Goal: Check status: Check status

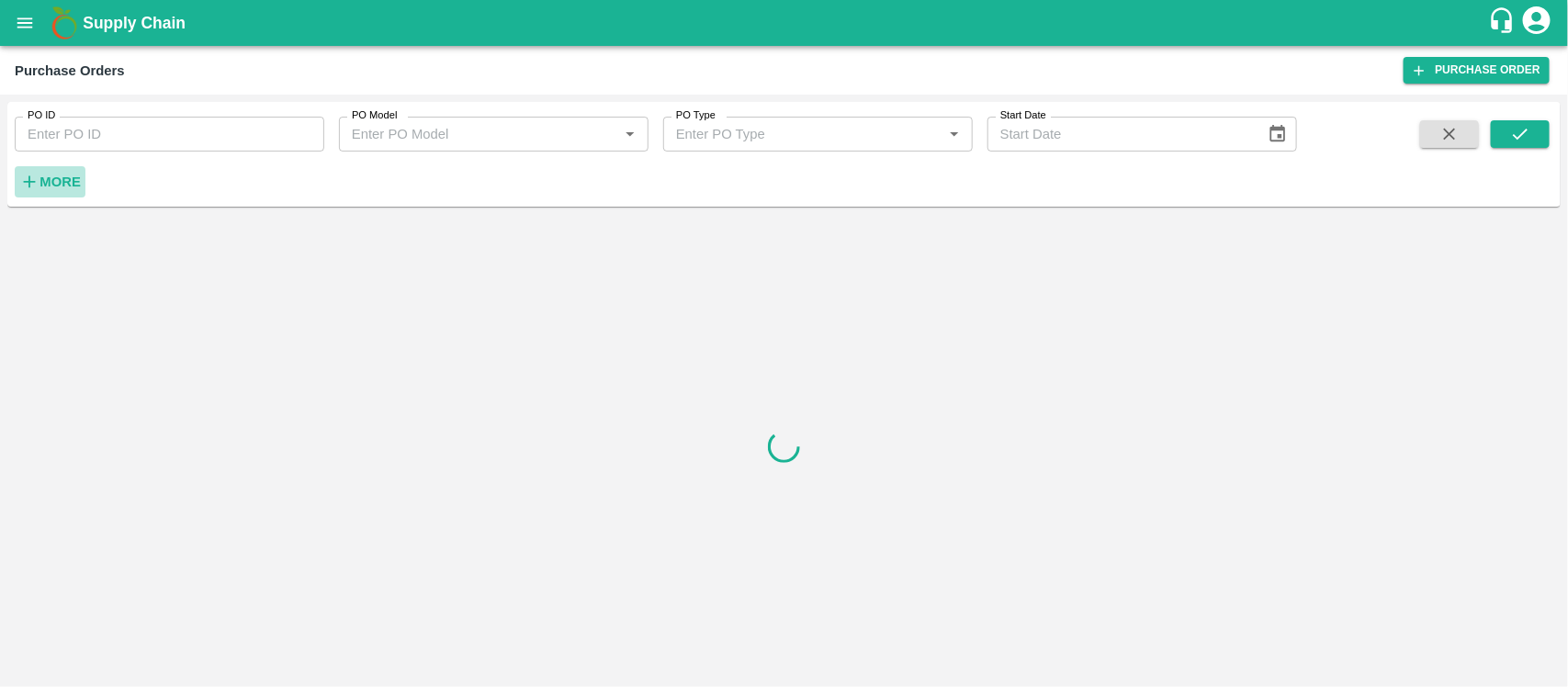
click at [60, 174] on strong "More" at bounding box center [59, 181] width 41 height 14
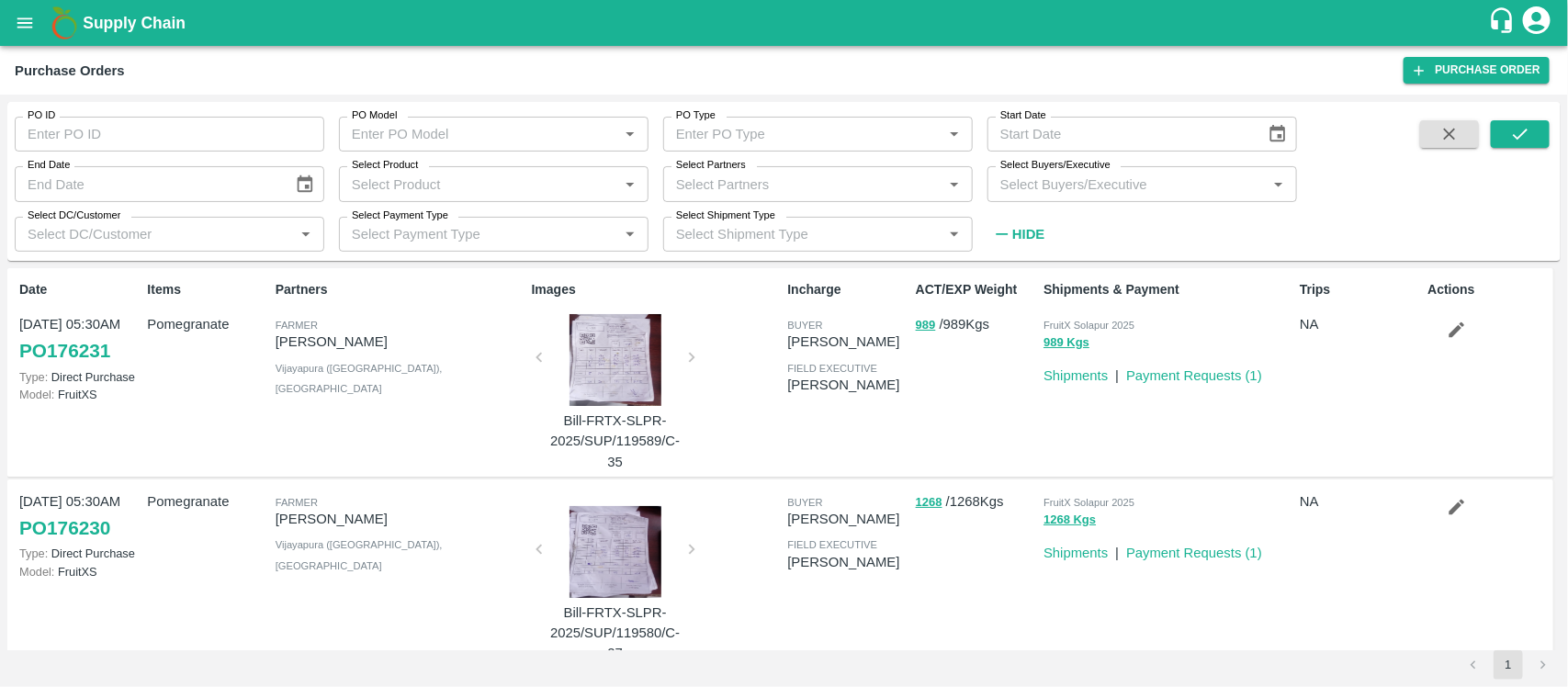
click at [731, 182] on input "Select Partners" at bounding box center [803, 184] width 268 height 24
paste input "7517283911"
type input "7517283911"
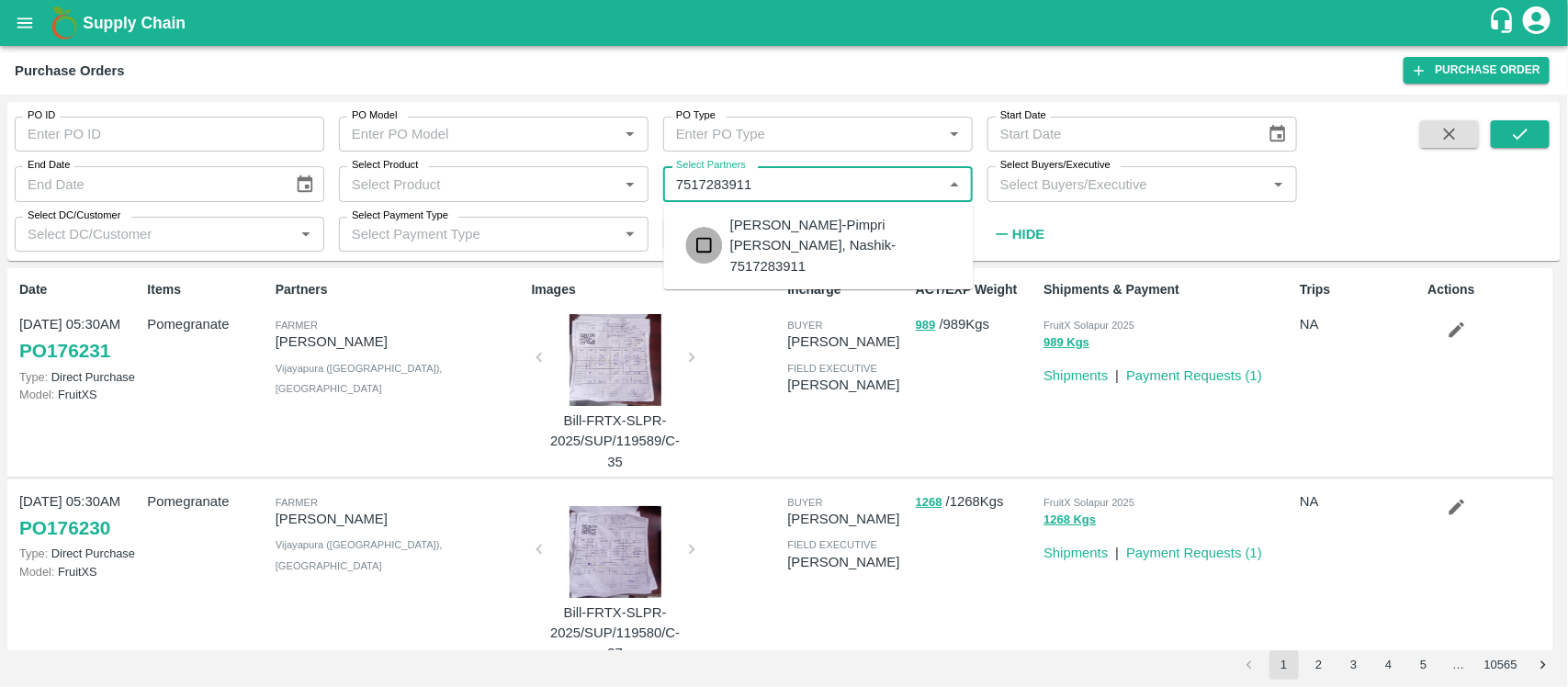
click at [700, 237] on input "checkbox" at bounding box center [704, 245] width 36 height 36
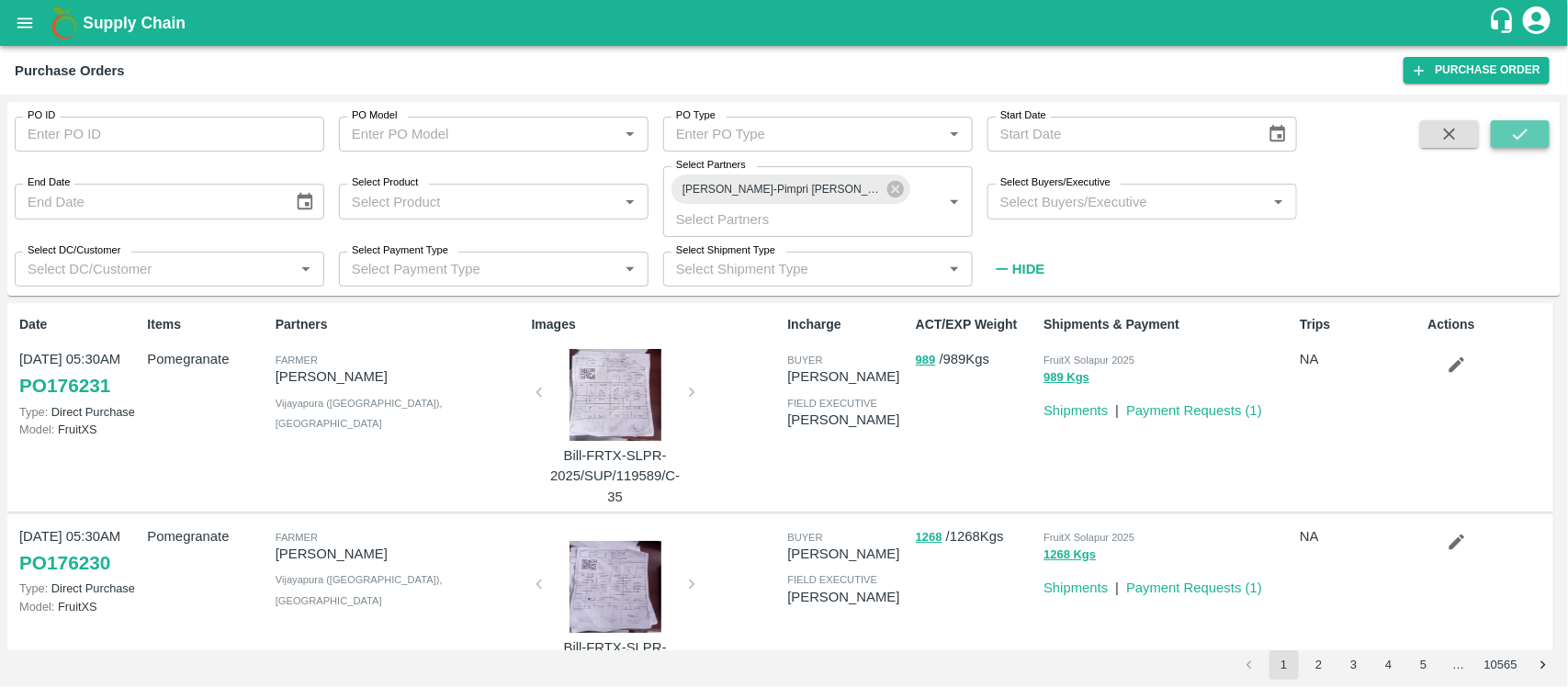
click at [1526, 138] on icon "submit" at bounding box center [1519, 134] width 20 height 20
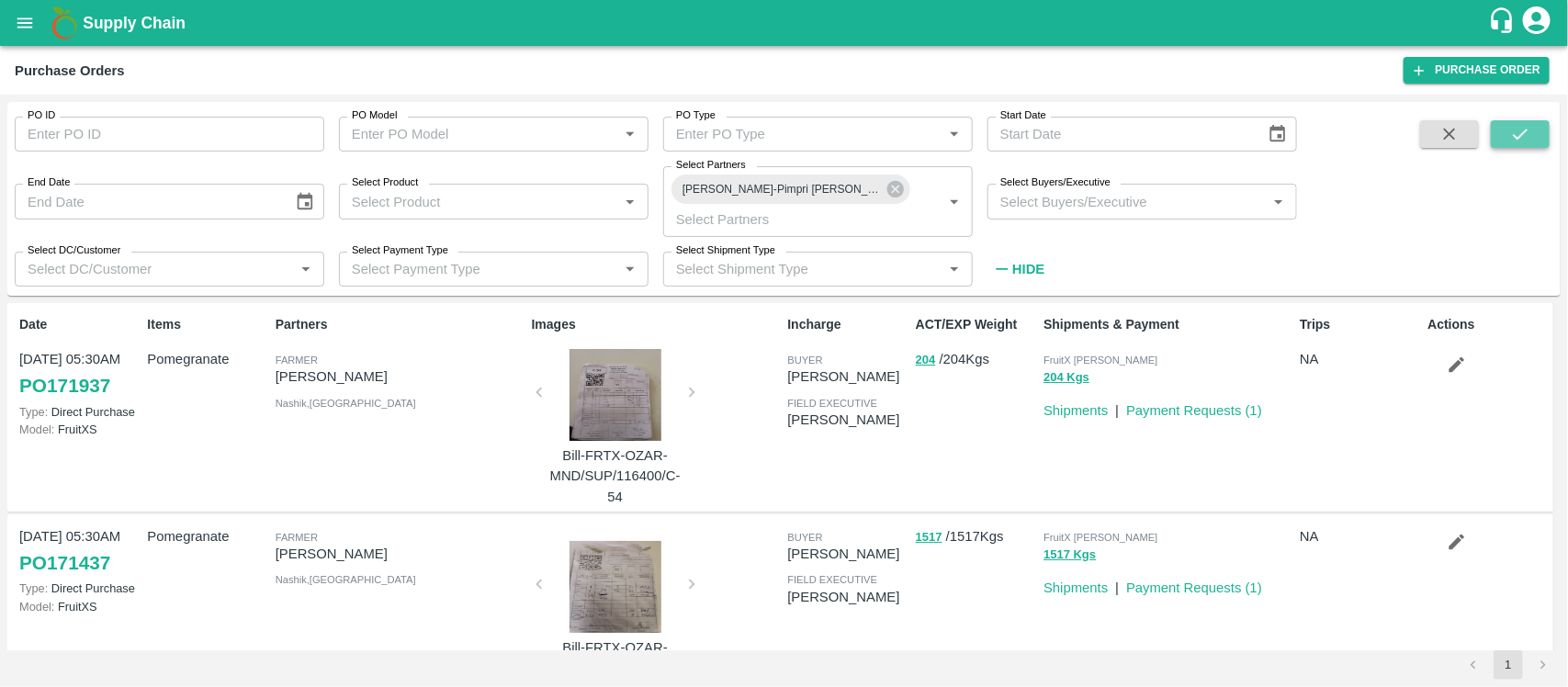
click at [1526, 138] on icon "submit" at bounding box center [1519, 134] width 20 height 20
click at [1171, 413] on link "Payment Requests ( 1 )" at bounding box center [1194, 410] width 136 height 14
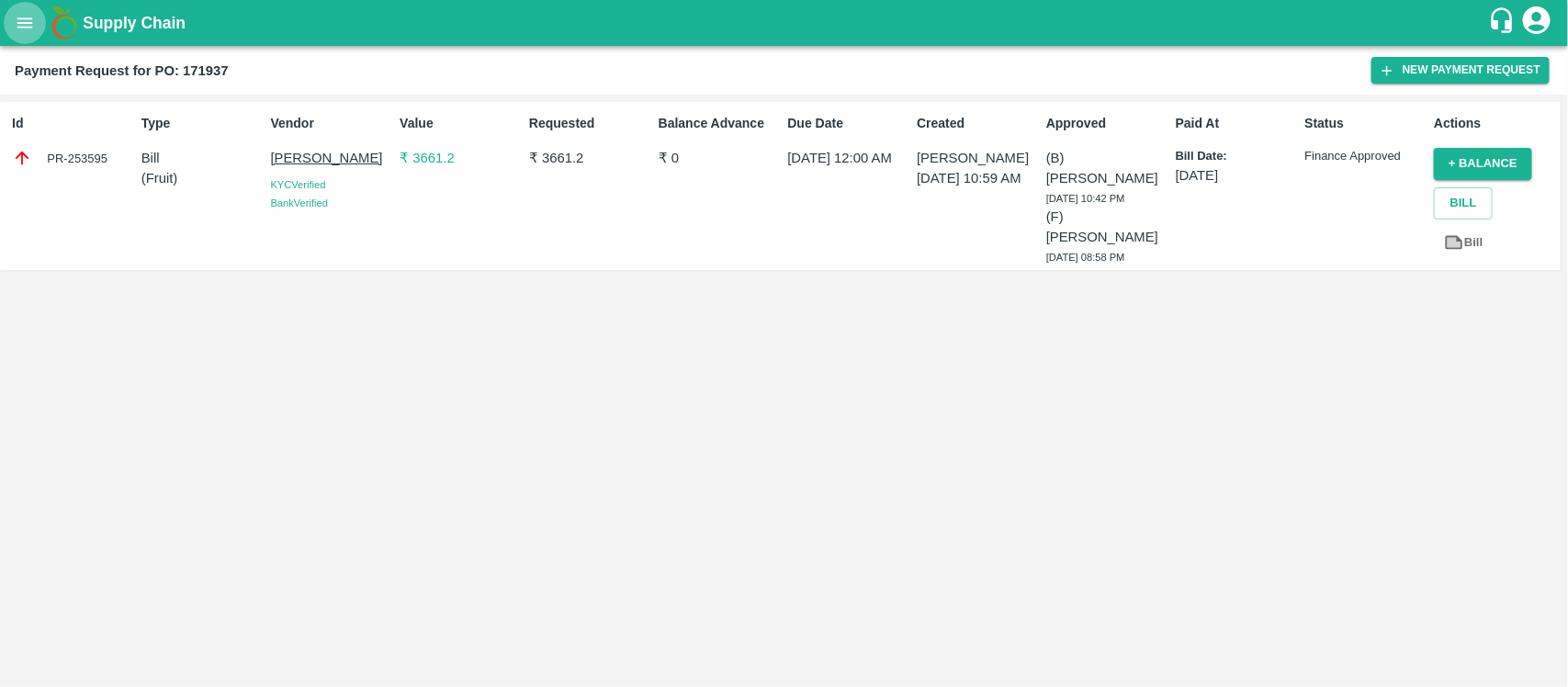
click at [33, 18] on icon "open drawer" at bounding box center [25, 22] width 15 height 11
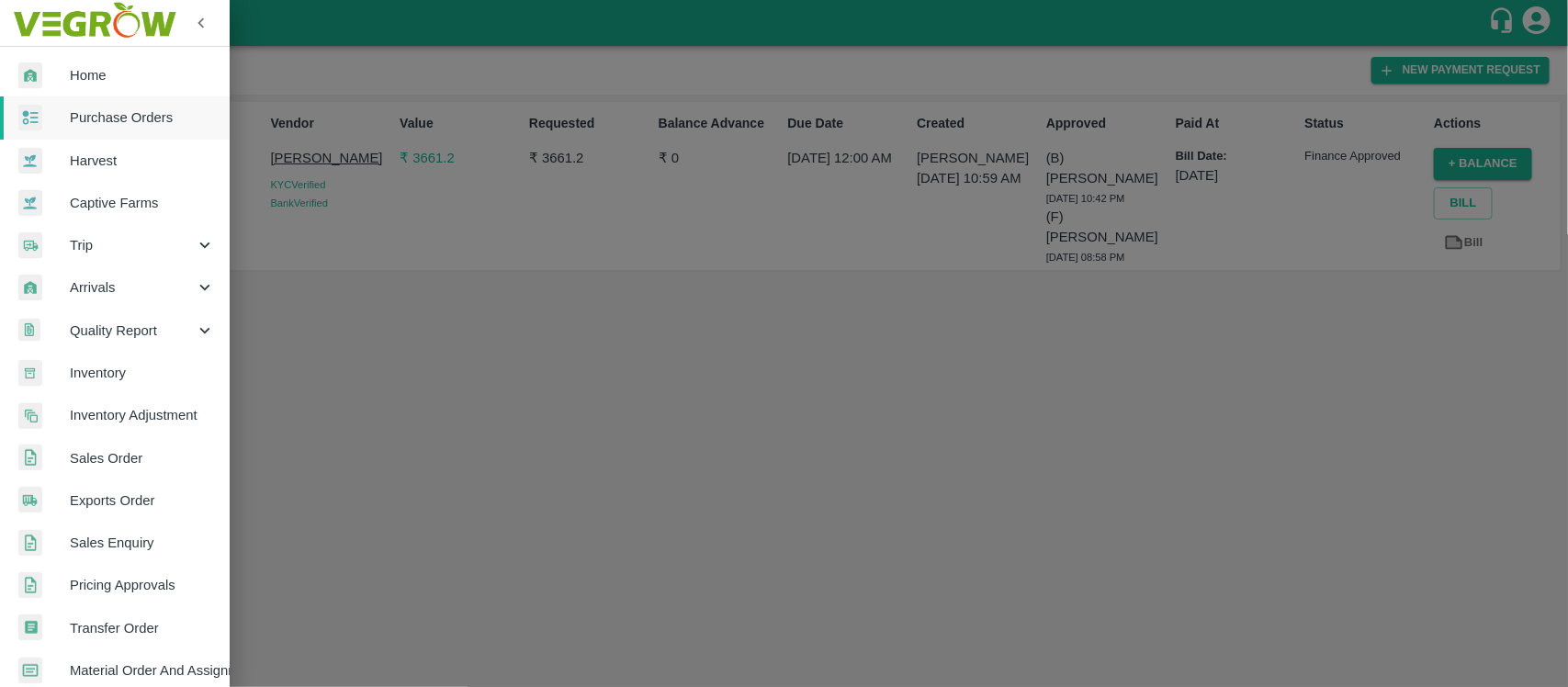
click at [138, 111] on span "Purchase Orders" at bounding box center [143, 117] width 145 height 20
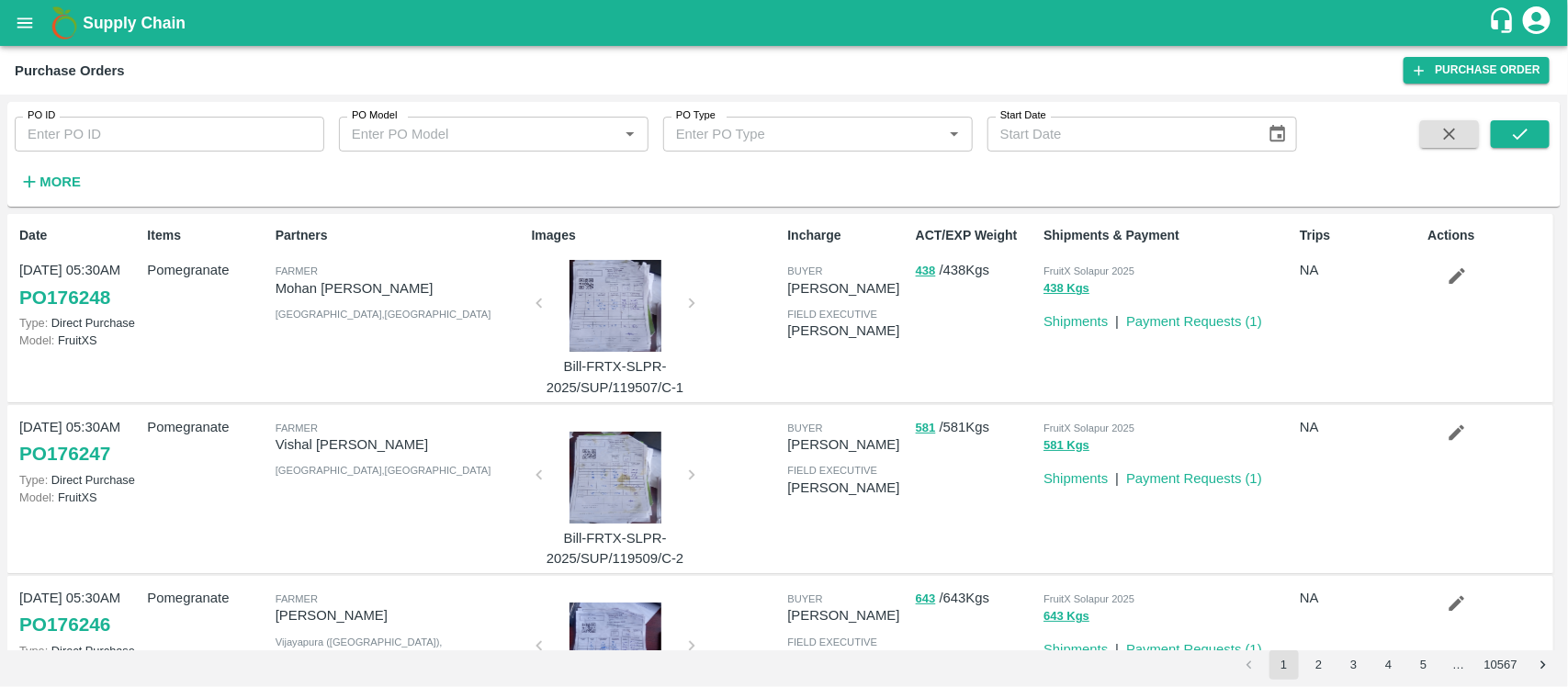
click at [1534, 117] on div "PO ID PO ID PO Model PO Model   * PO Type PO Type   * Start Date Start Date More" at bounding box center [784, 154] width 1554 height 90
click at [1523, 129] on icon "submit" at bounding box center [1519, 134] width 20 height 20
click at [56, 190] on h6 "More" at bounding box center [59, 182] width 41 height 24
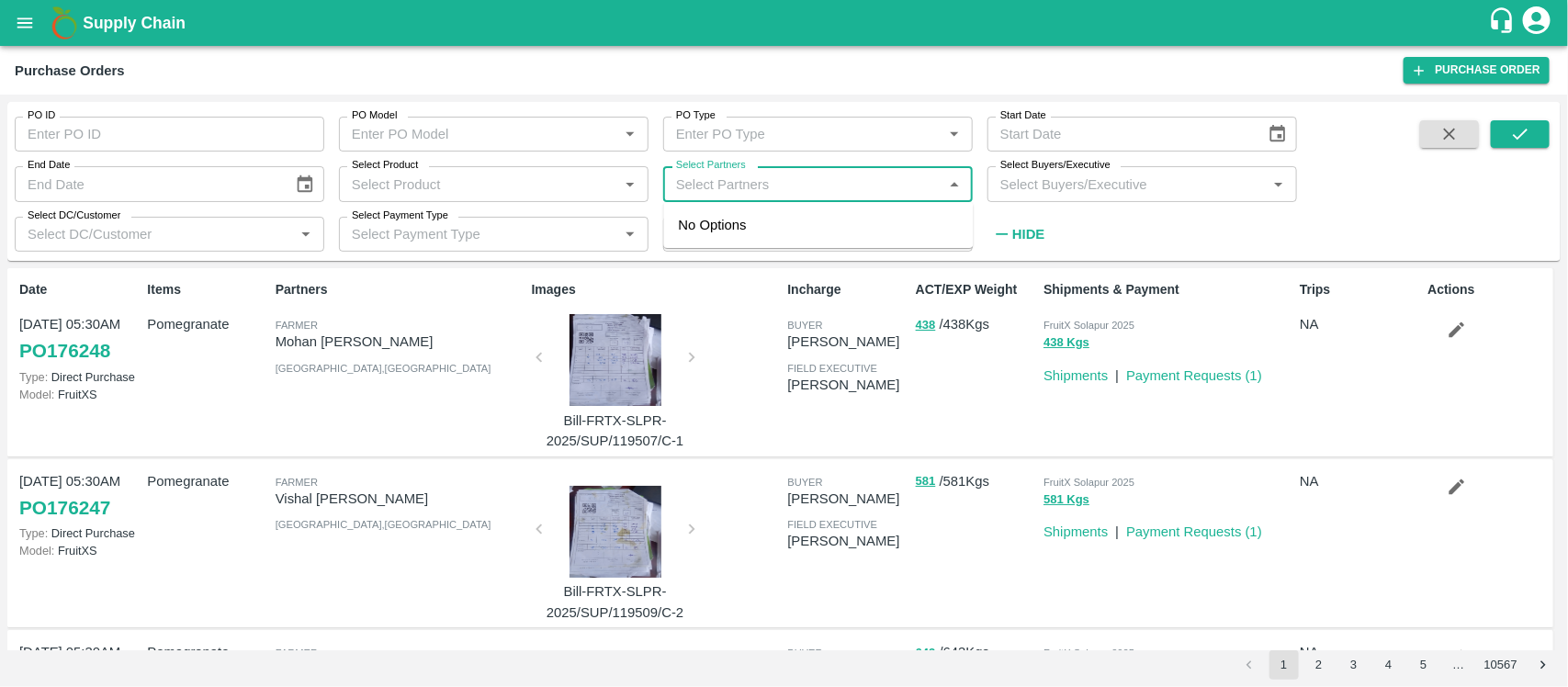
click at [721, 190] on input "Select Partners" at bounding box center [803, 184] width 268 height 24
paste input "7517283911"
type input "7517283911"
click at [713, 230] on input "checkbox" at bounding box center [704, 245] width 36 height 36
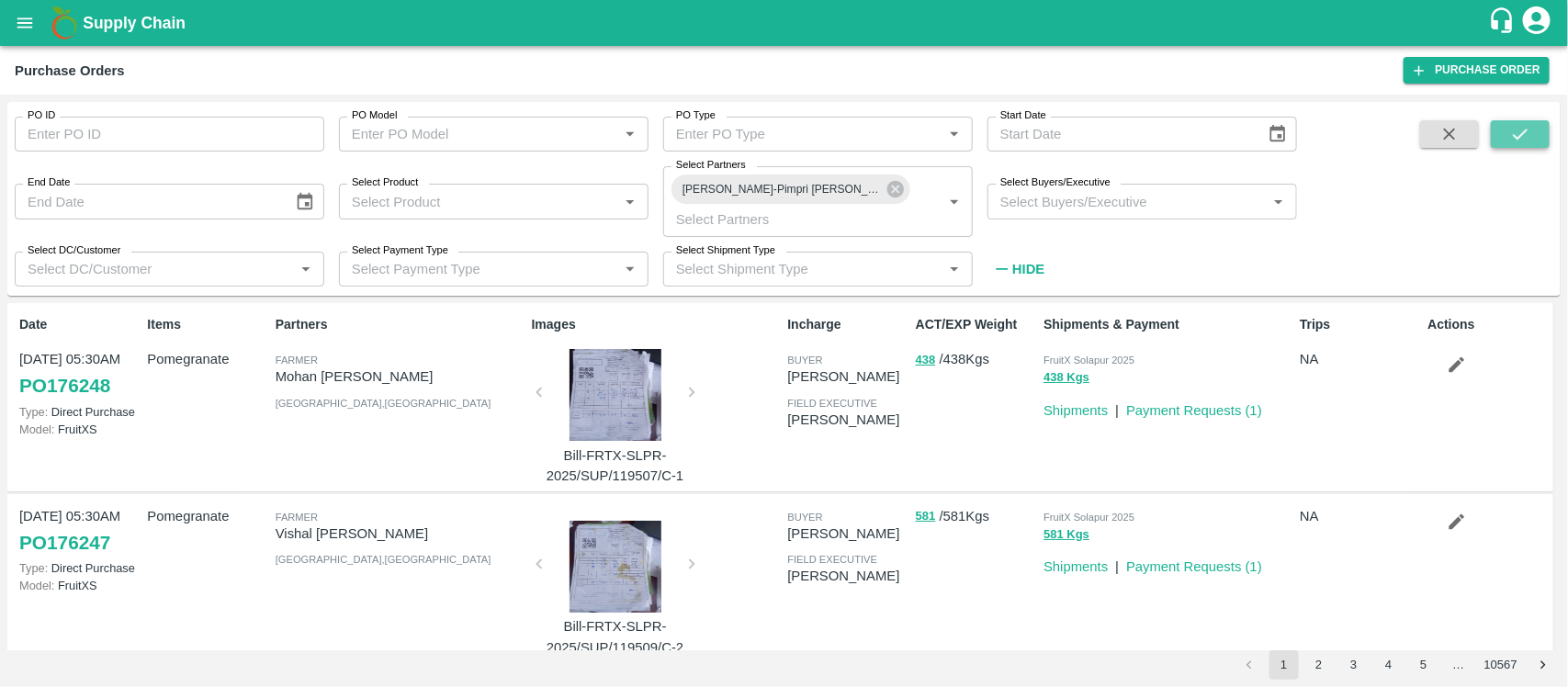
click at [1512, 140] on icon "submit" at bounding box center [1519, 134] width 20 height 20
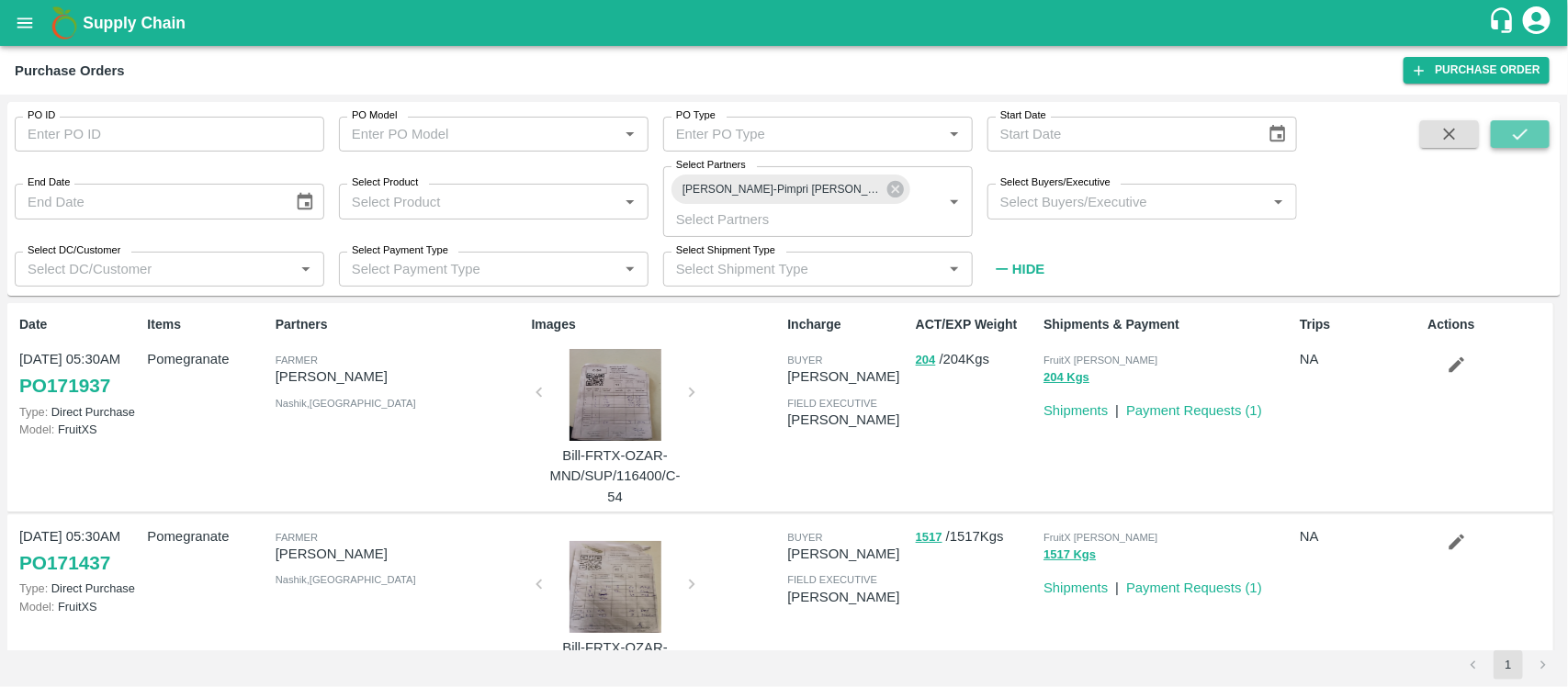
click at [1512, 140] on icon "submit" at bounding box center [1519, 134] width 20 height 20
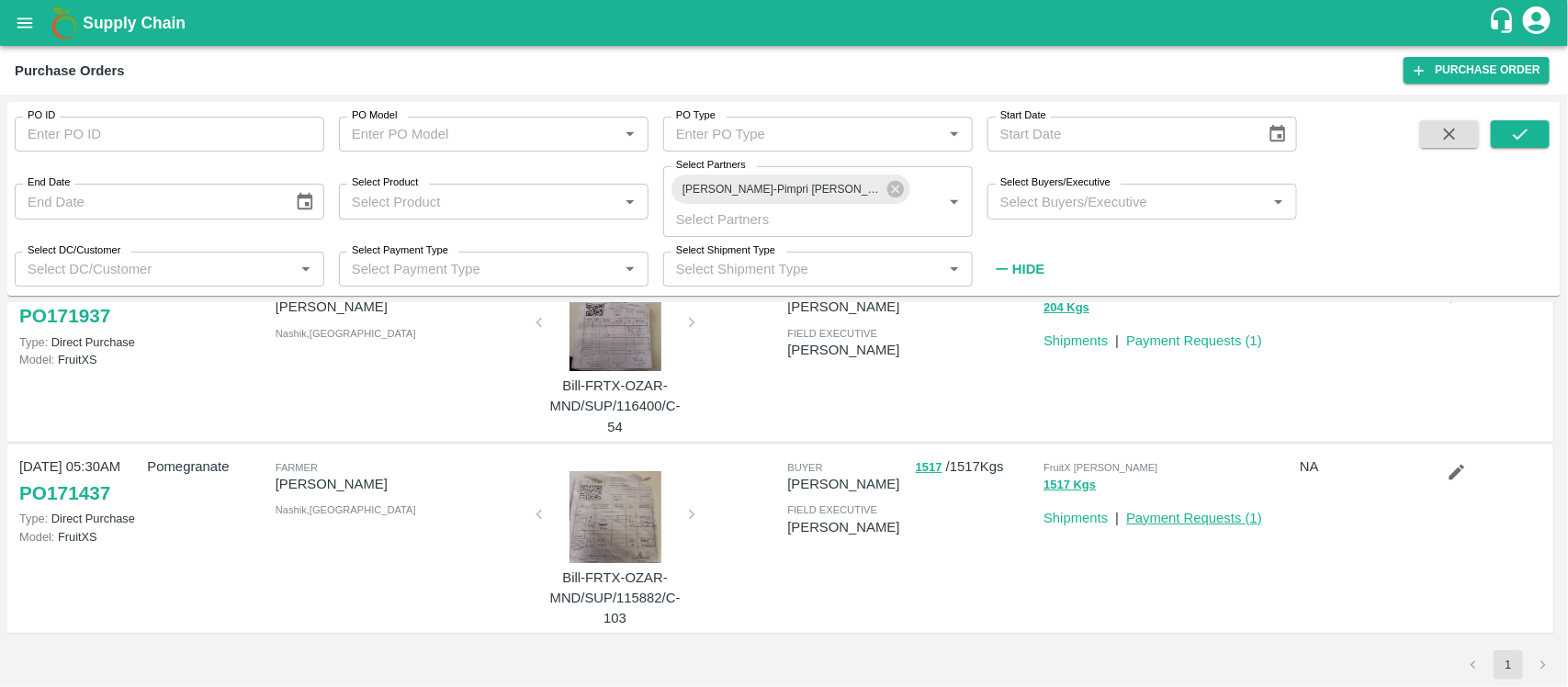
click at [1204, 517] on link "Payment Requests ( 1 )" at bounding box center [1194, 518] width 136 height 14
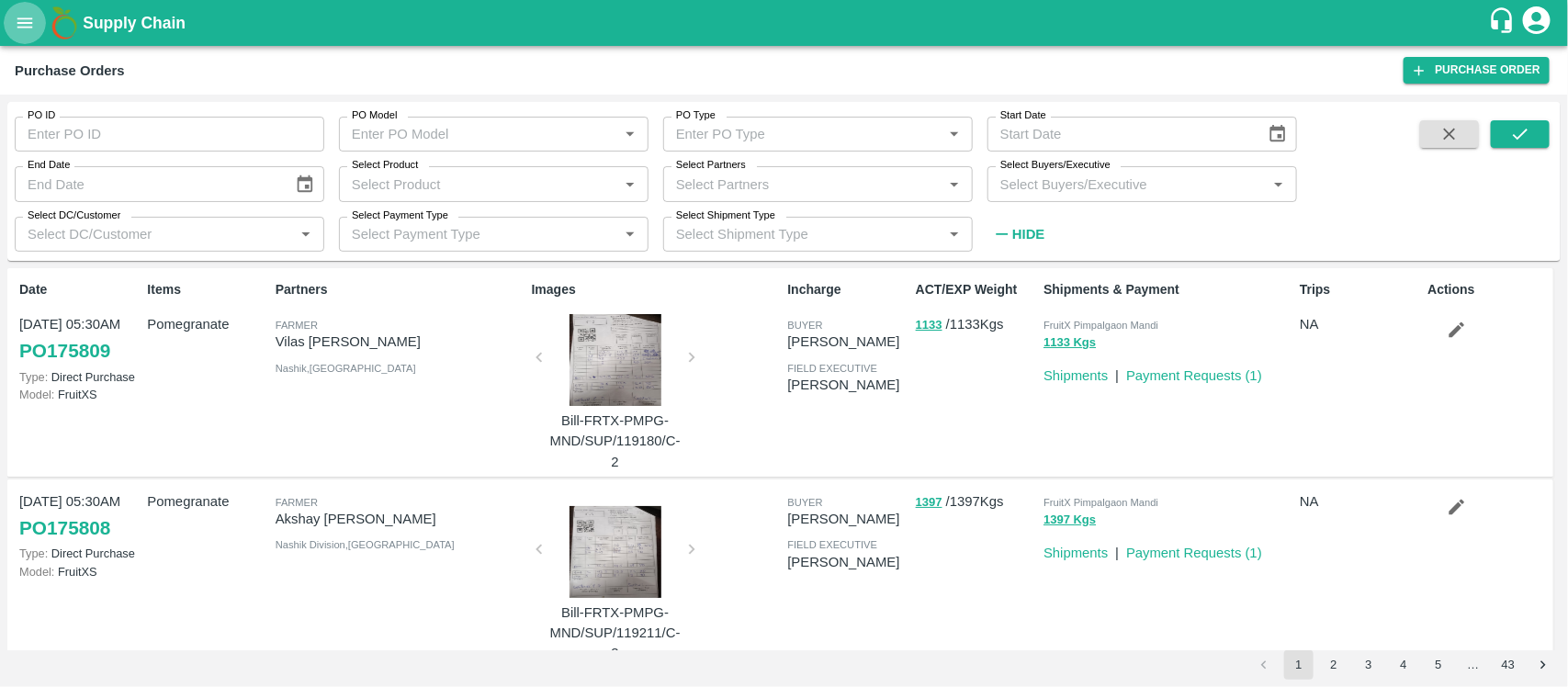
click at [26, 14] on icon "open drawer" at bounding box center [24, 22] width 20 height 20
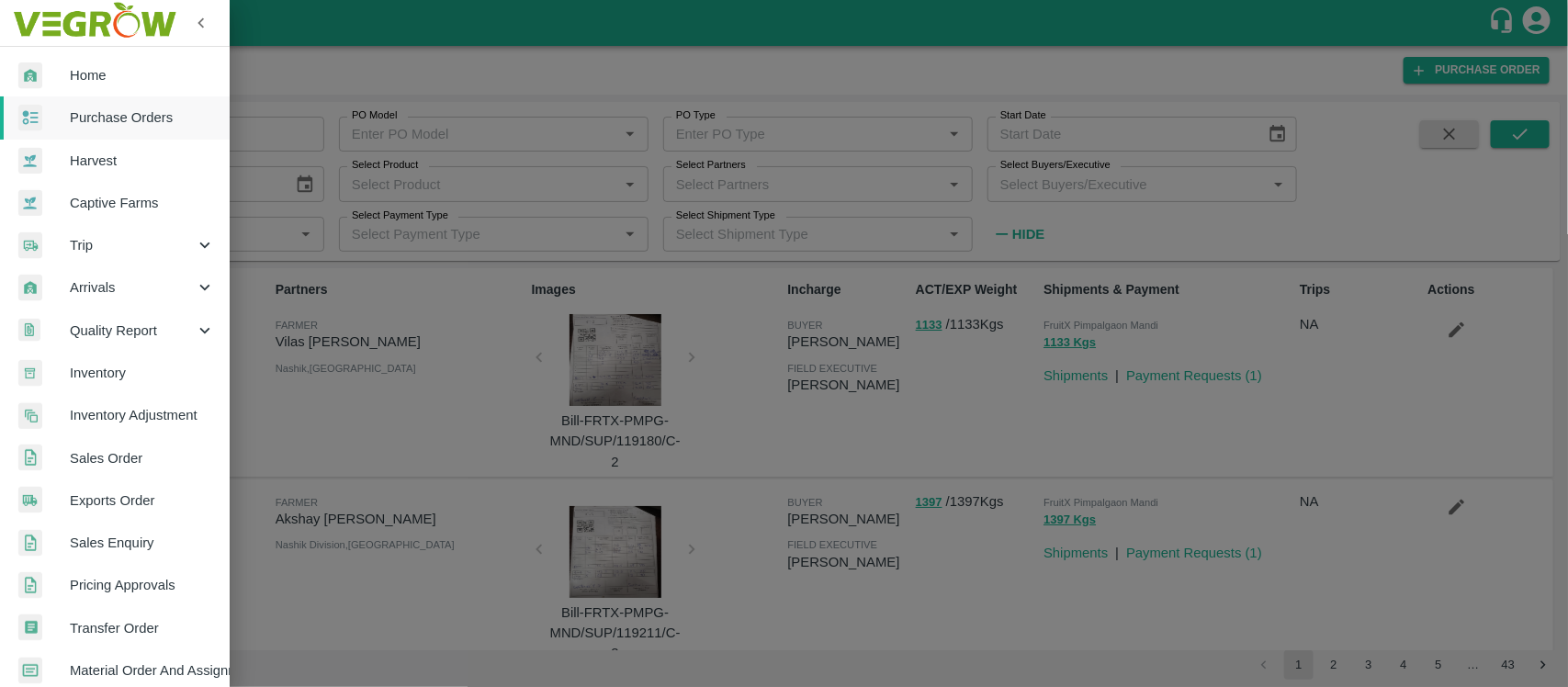
click at [373, 80] on div at bounding box center [784, 344] width 1568 height 687
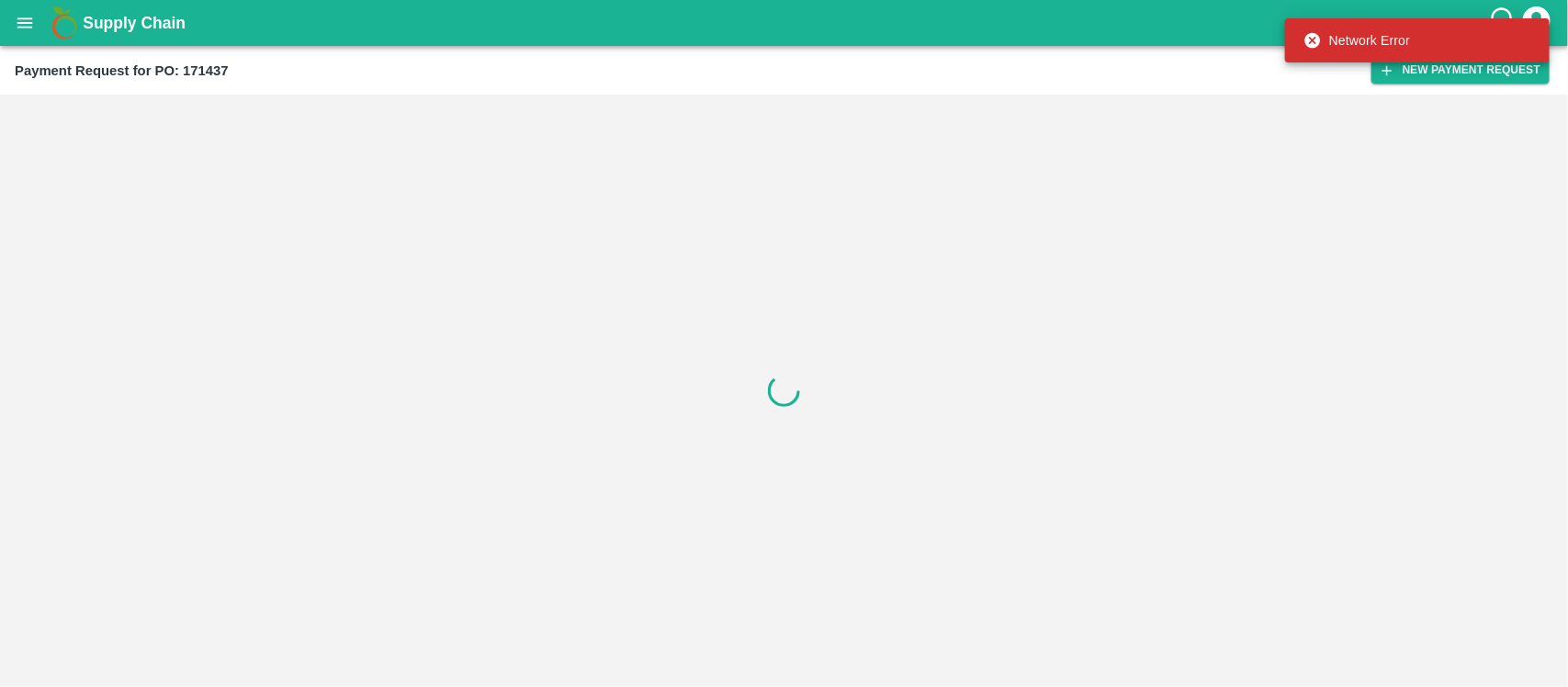
click at [28, 26] on icon "open drawer" at bounding box center [25, 22] width 15 height 11
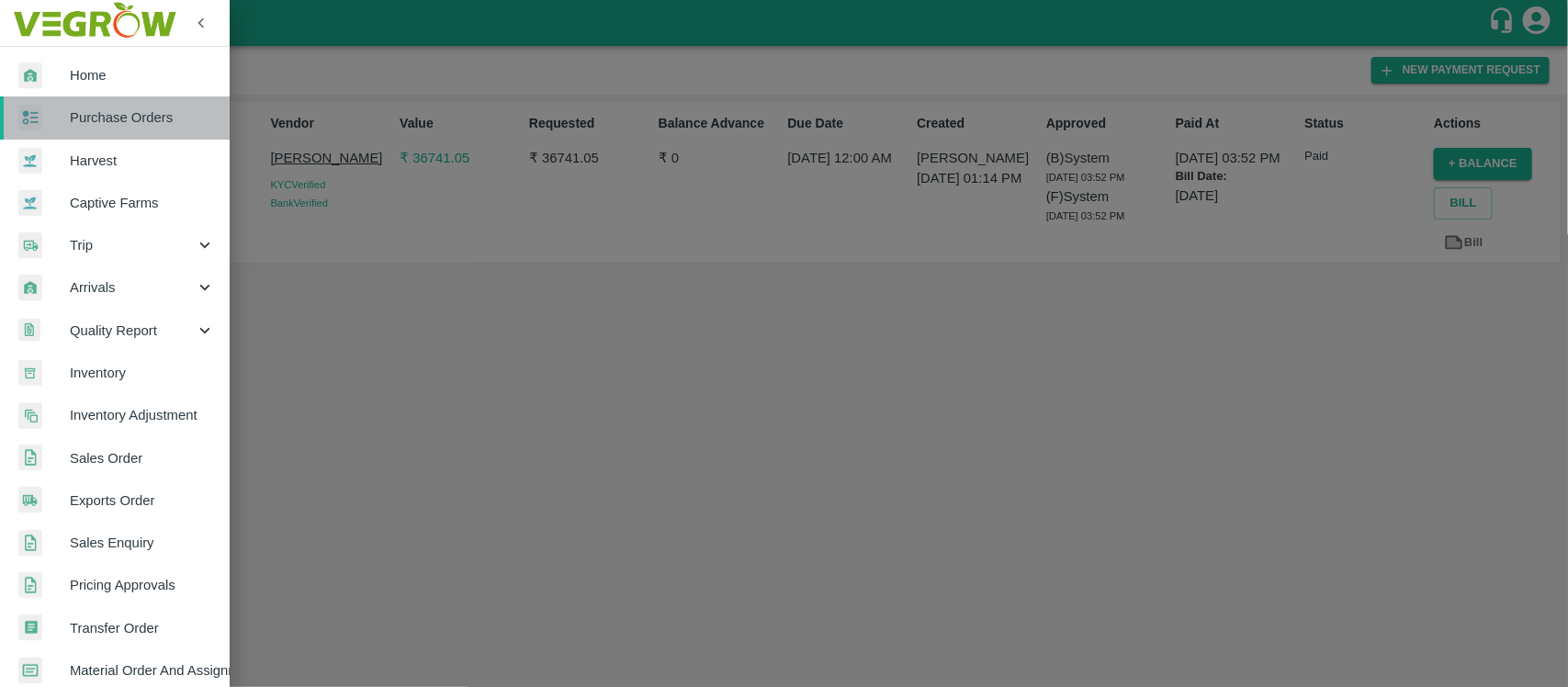
click at [148, 126] on span "Purchase Orders" at bounding box center [143, 117] width 145 height 20
